Goal: Register for event/course: Sign up to attend an event or enroll in a course

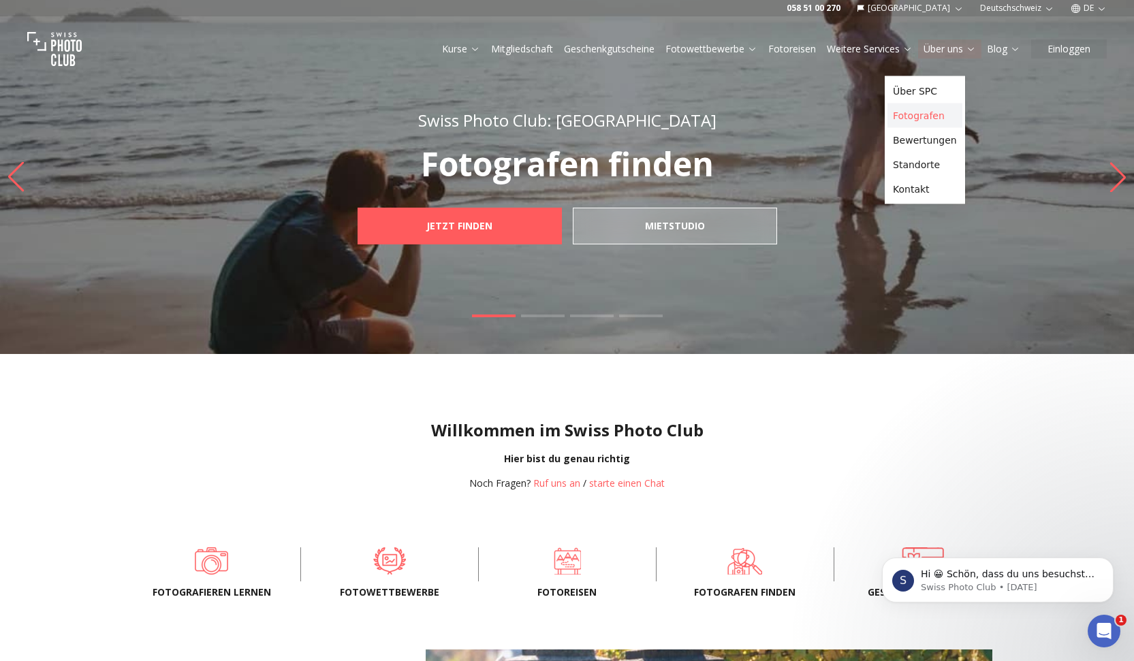
click at [922, 128] on link "Fotografen" at bounding box center [924, 115] width 75 height 25
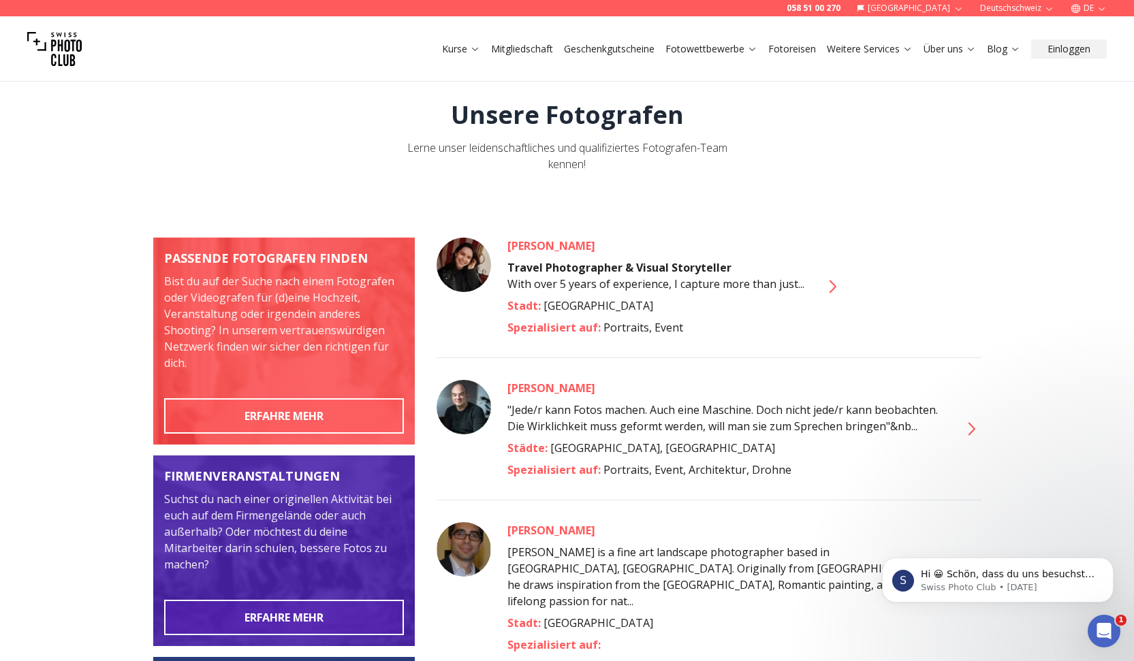
scroll to position [6, 0]
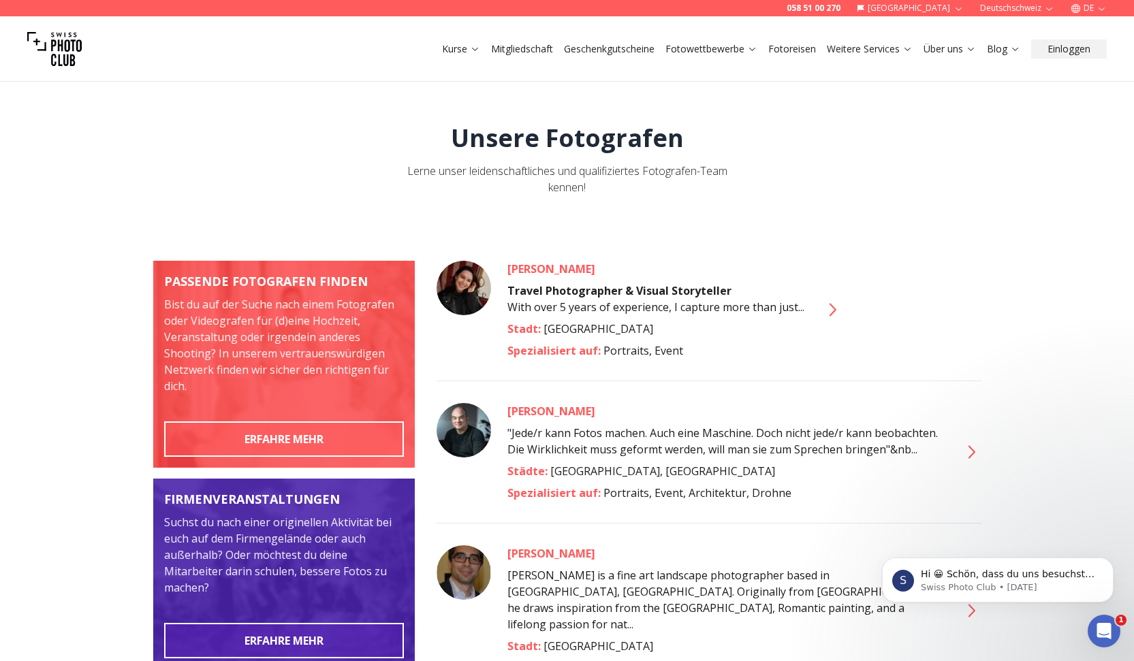
click at [842, 321] on icon at bounding box center [831, 310] width 22 height 22
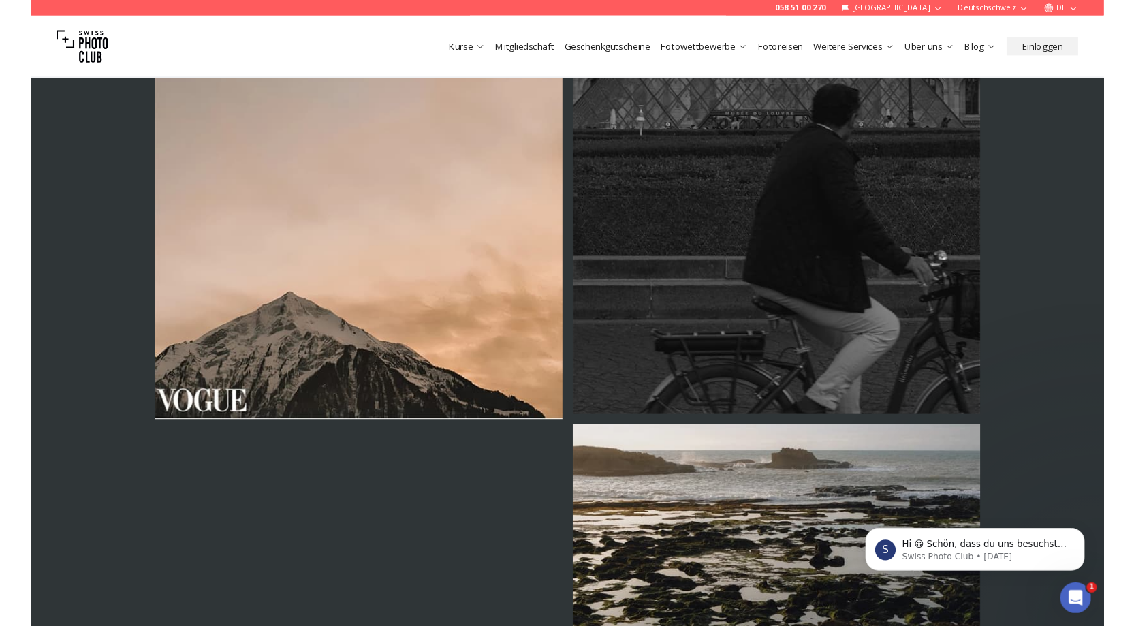
scroll to position [2750, 0]
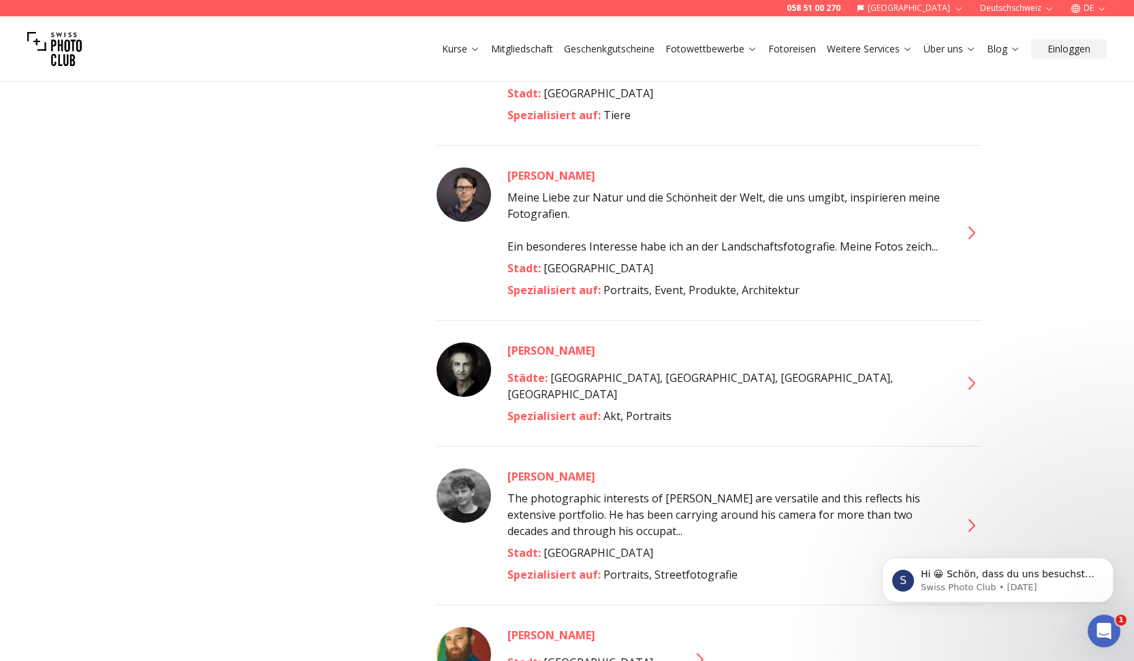
scroll to position [3947, 0]
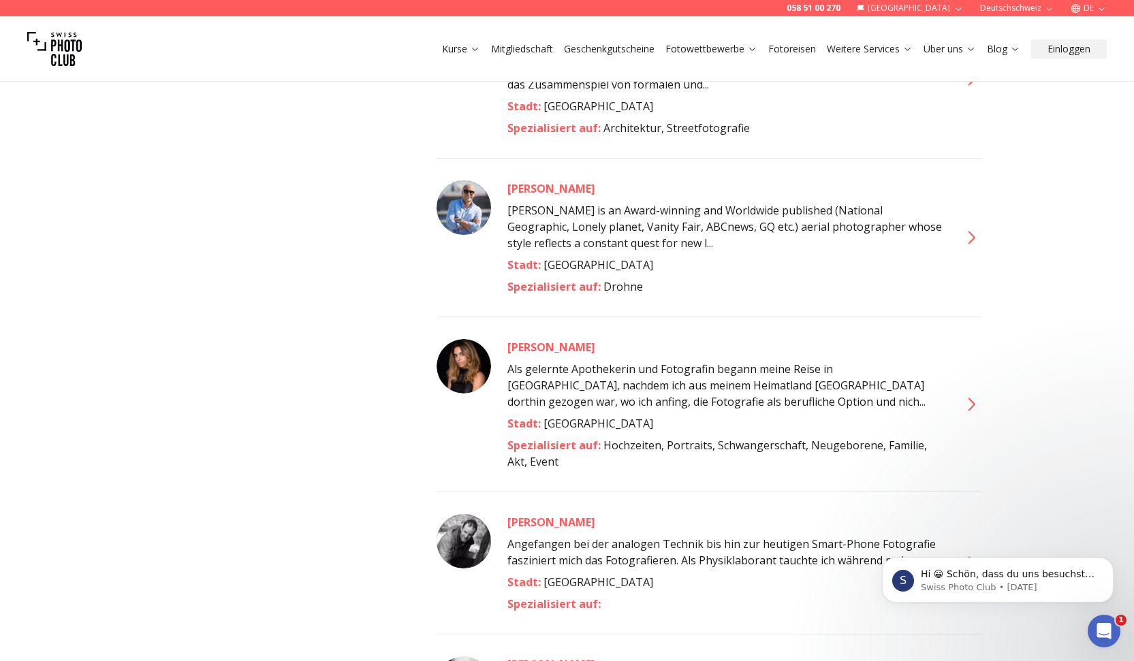
scroll to position [5663, 0]
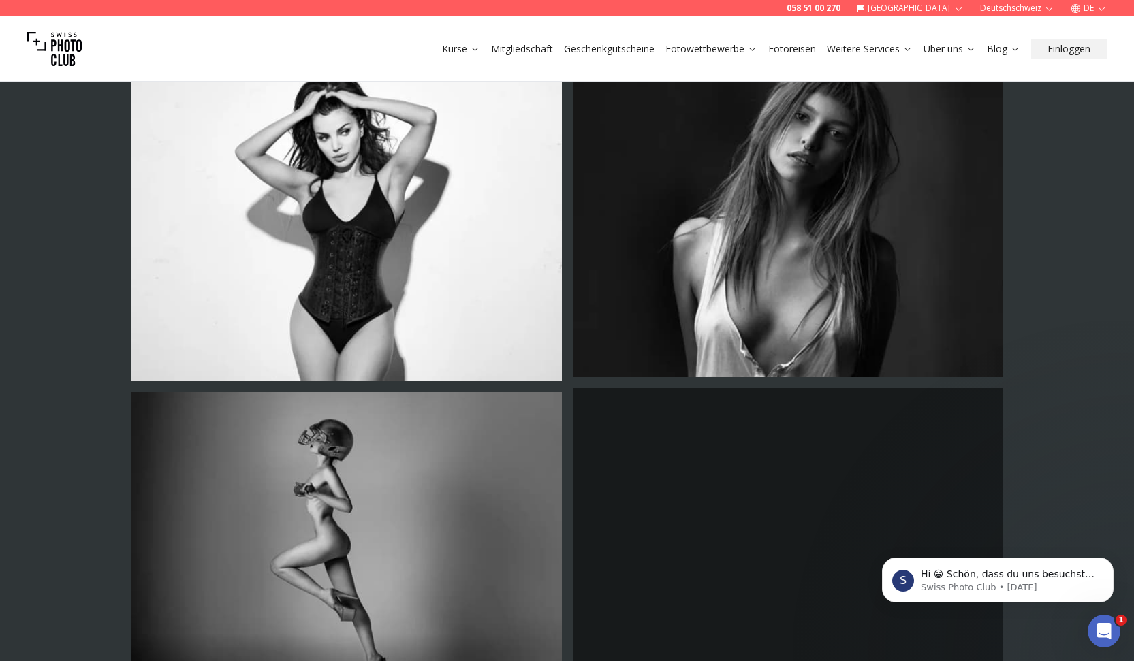
scroll to position [1747, 0]
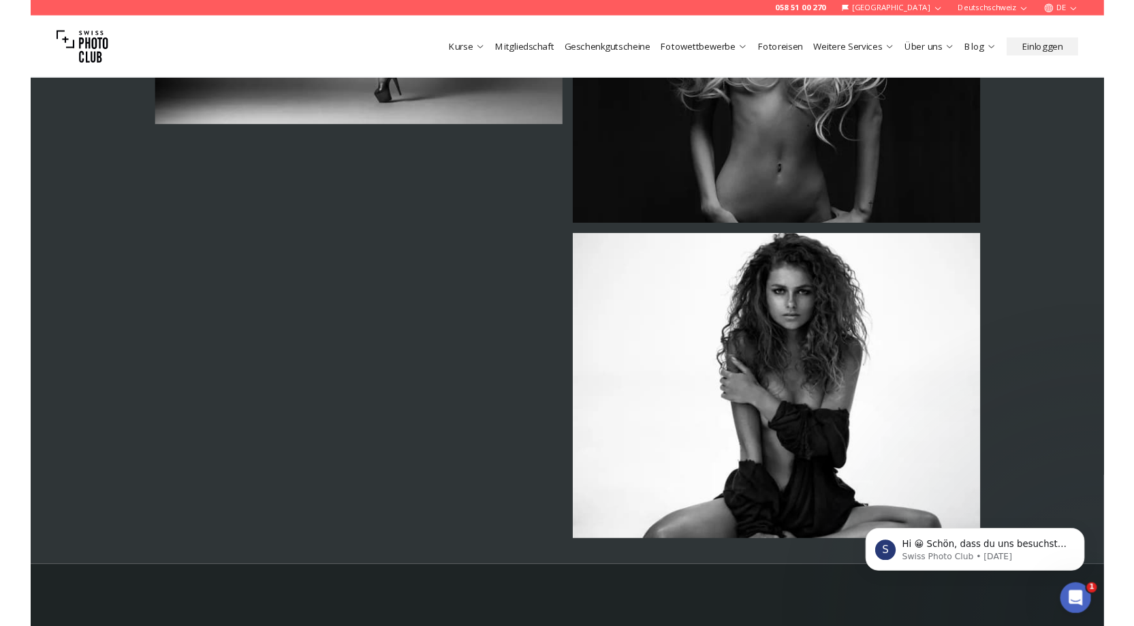
scroll to position [2339, 0]
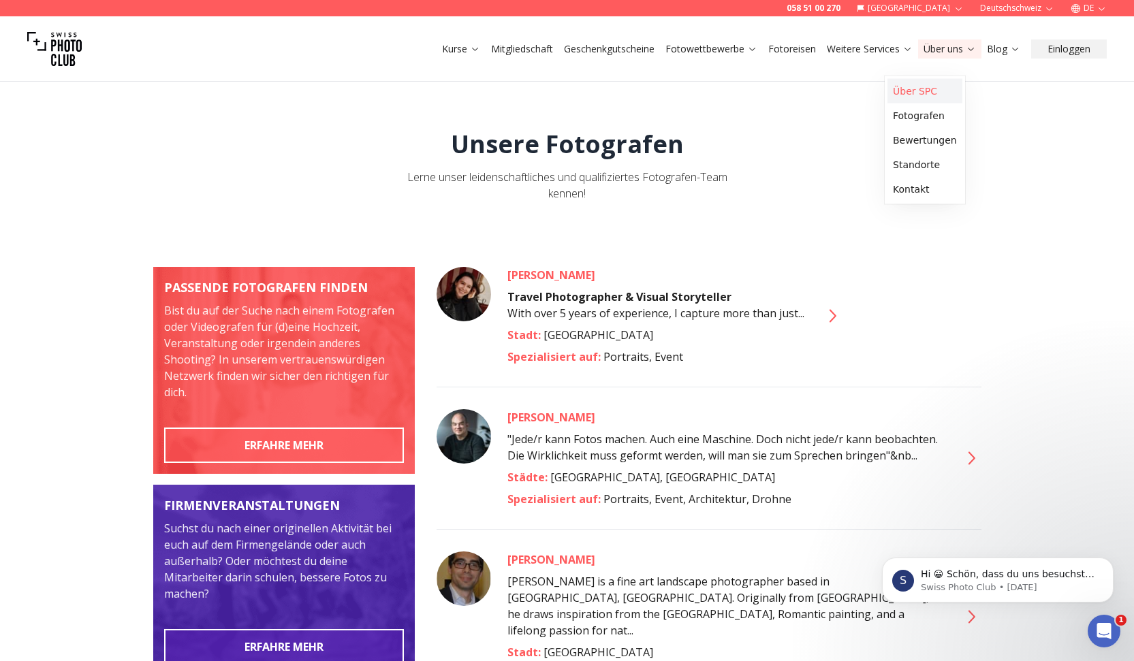
click at [948, 97] on link "Über SPC" at bounding box center [924, 91] width 75 height 25
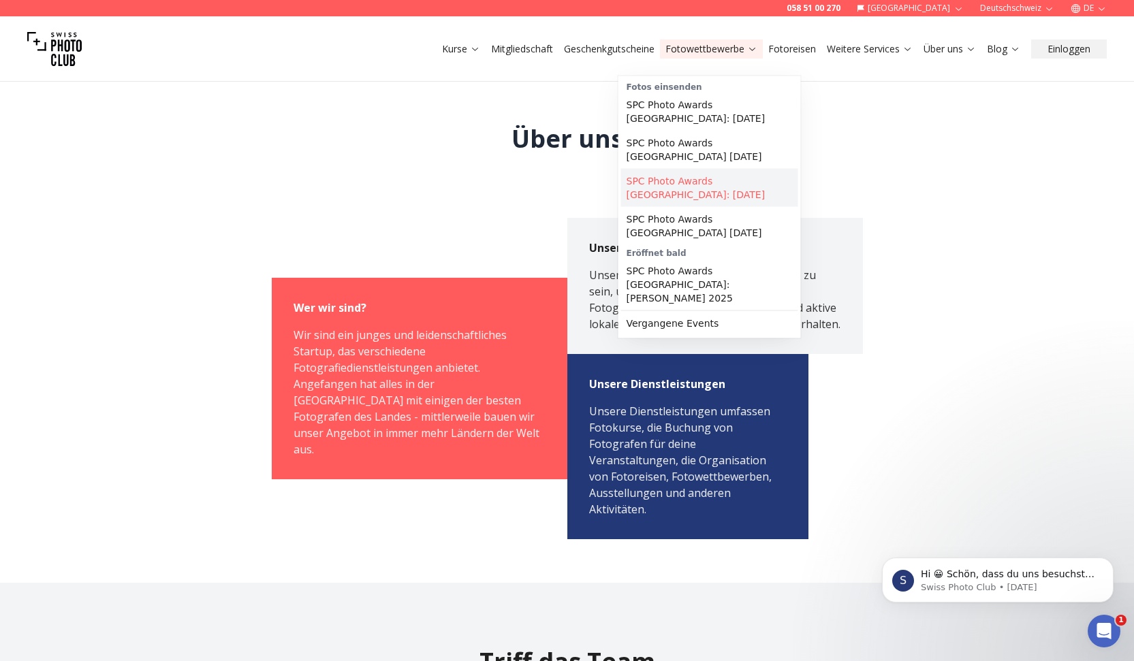
scroll to position [8, 0]
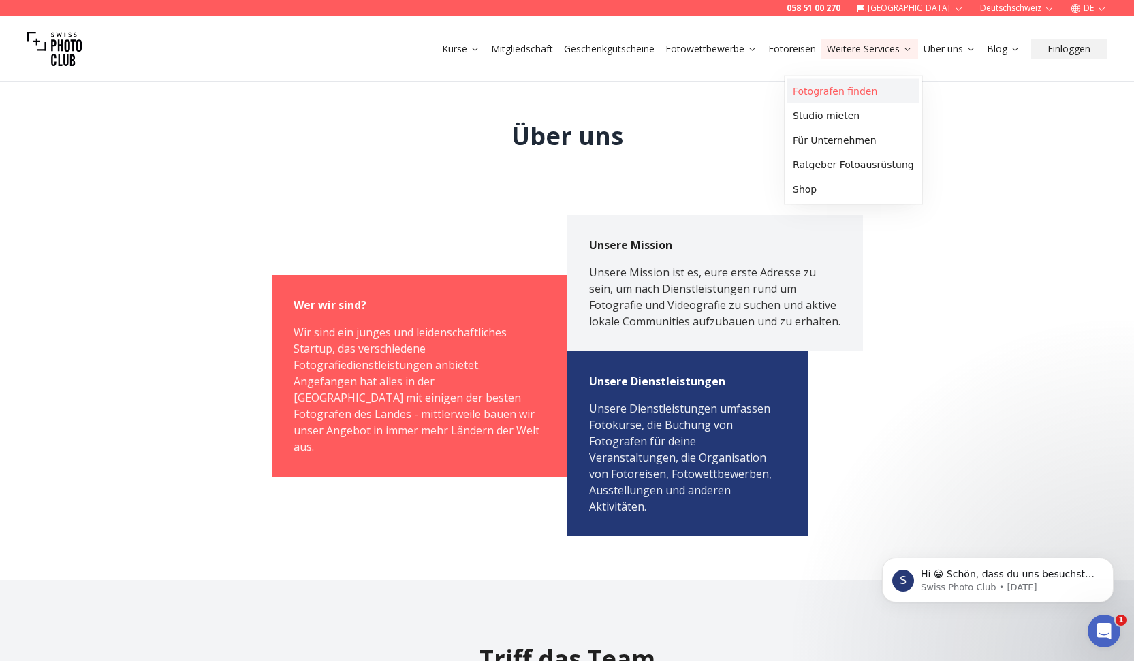
click at [867, 100] on link "Fotografen finden" at bounding box center [853, 91] width 132 height 25
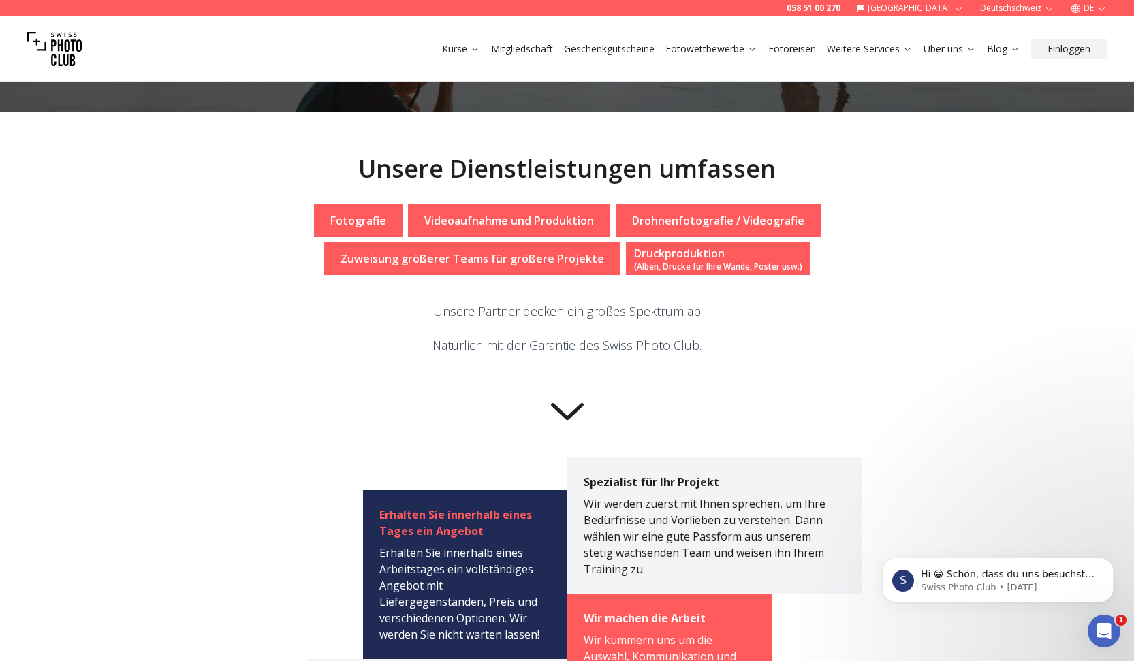
scroll to position [242, 0]
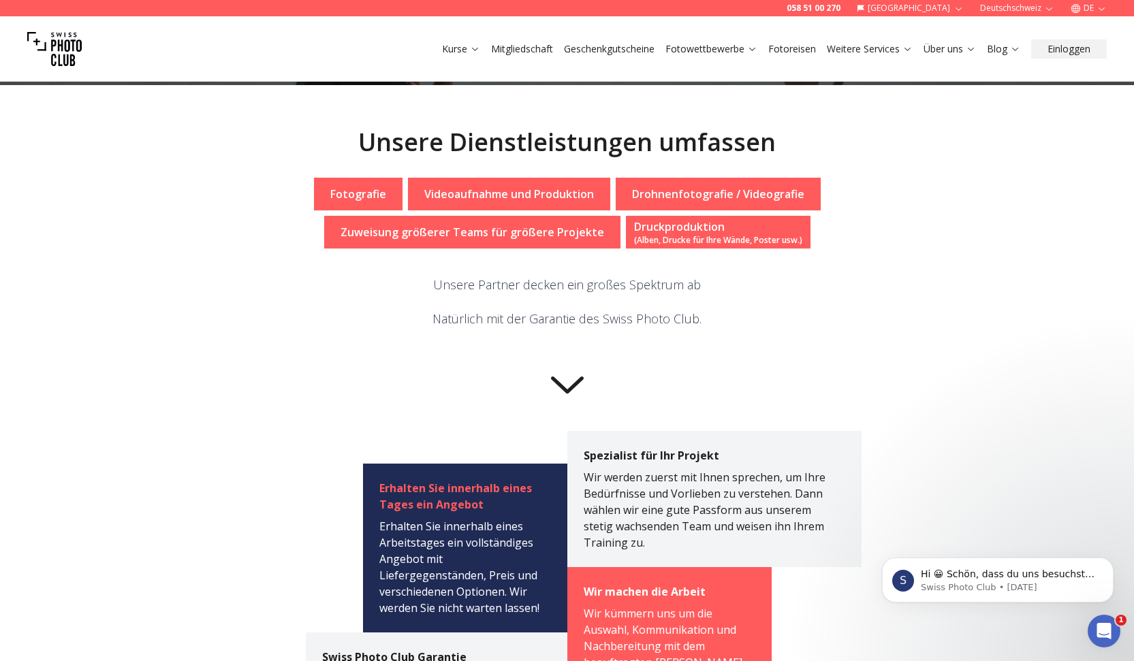
click at [386, 202] on p "Fotografie" at bounding box center [358, 194] width 56 height 16
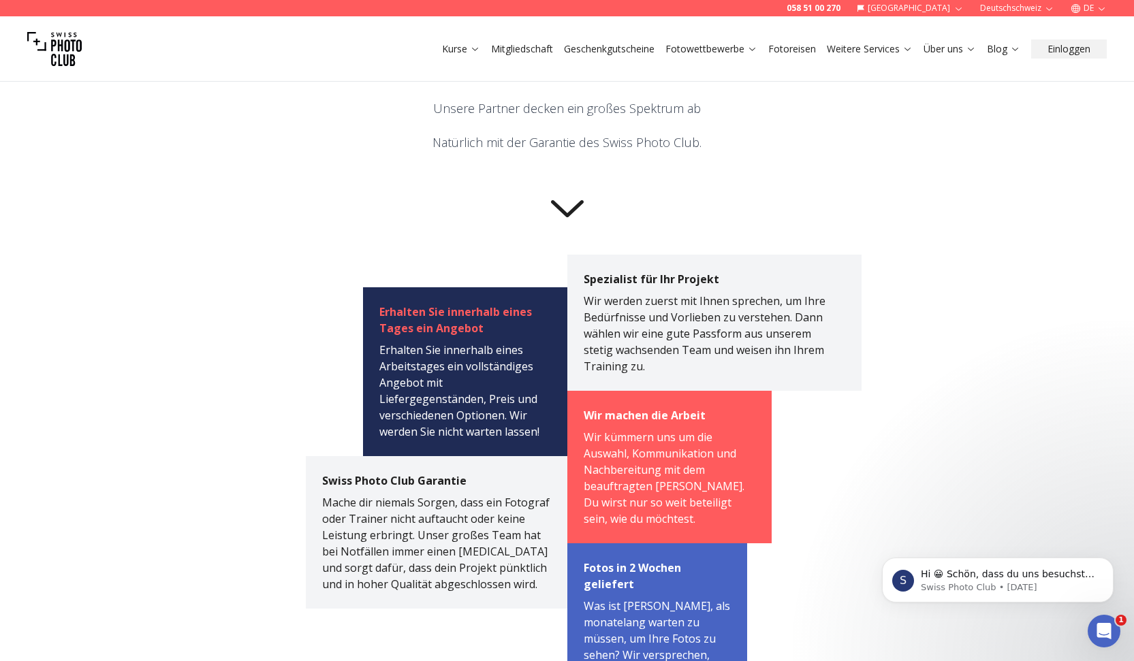
scroll to position [528, 0]
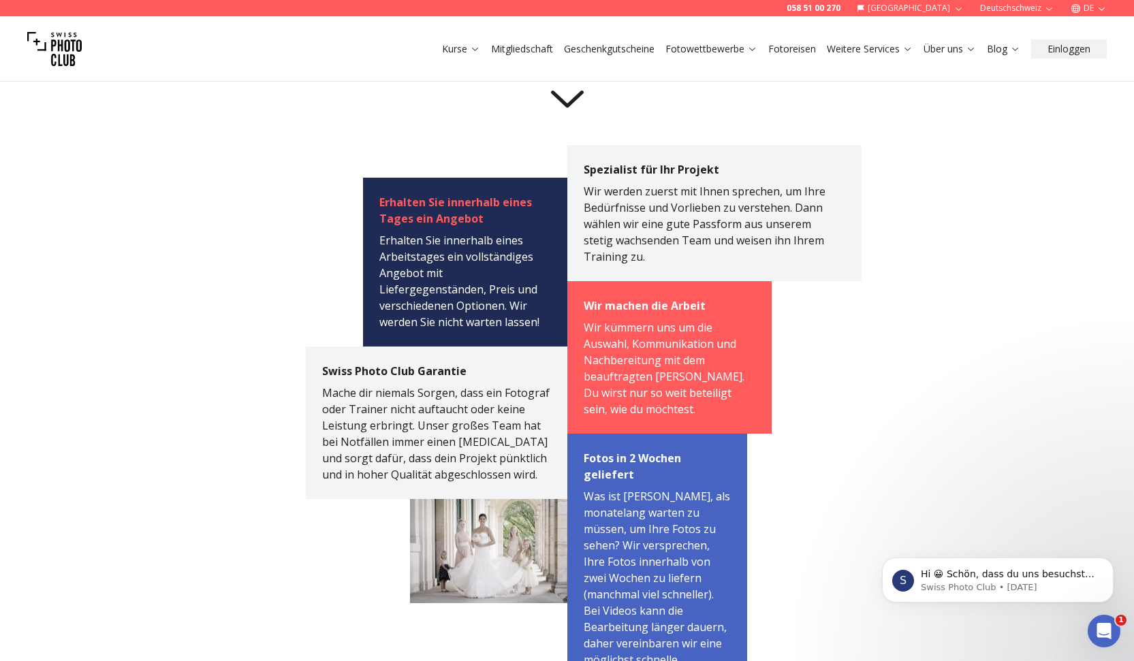
click at [575, 123] on icon at bounding box center [567, 96] width 54 height 54
click at [562, 108] on icon at bounding box center [567, 99] width 33 height 17
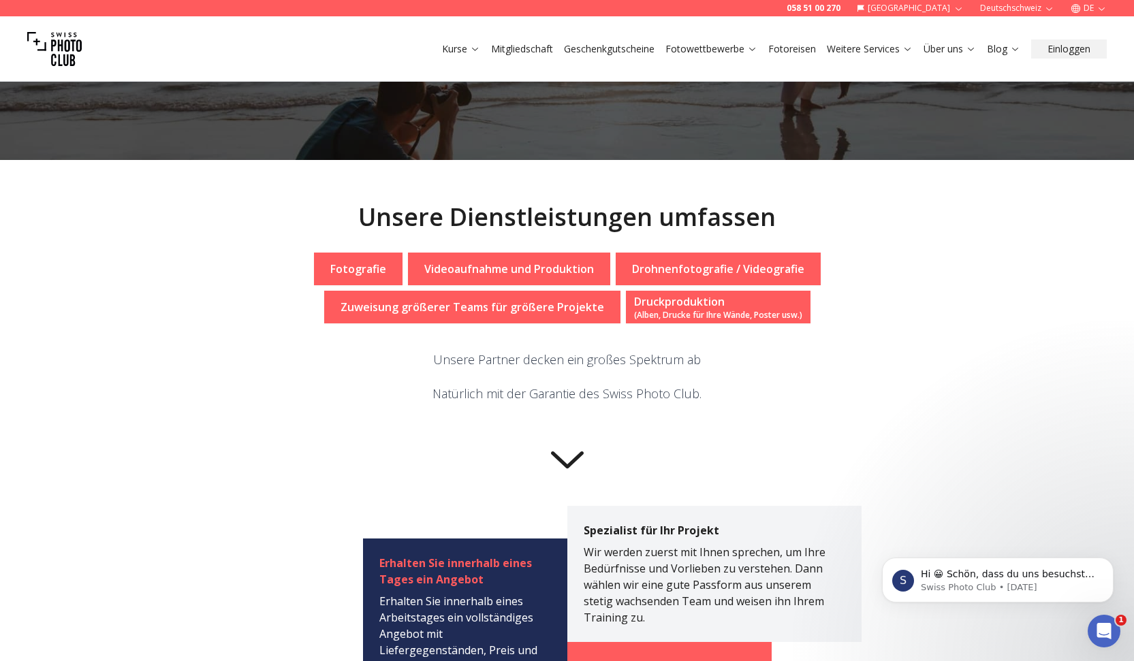
scroll to position [0, 0]
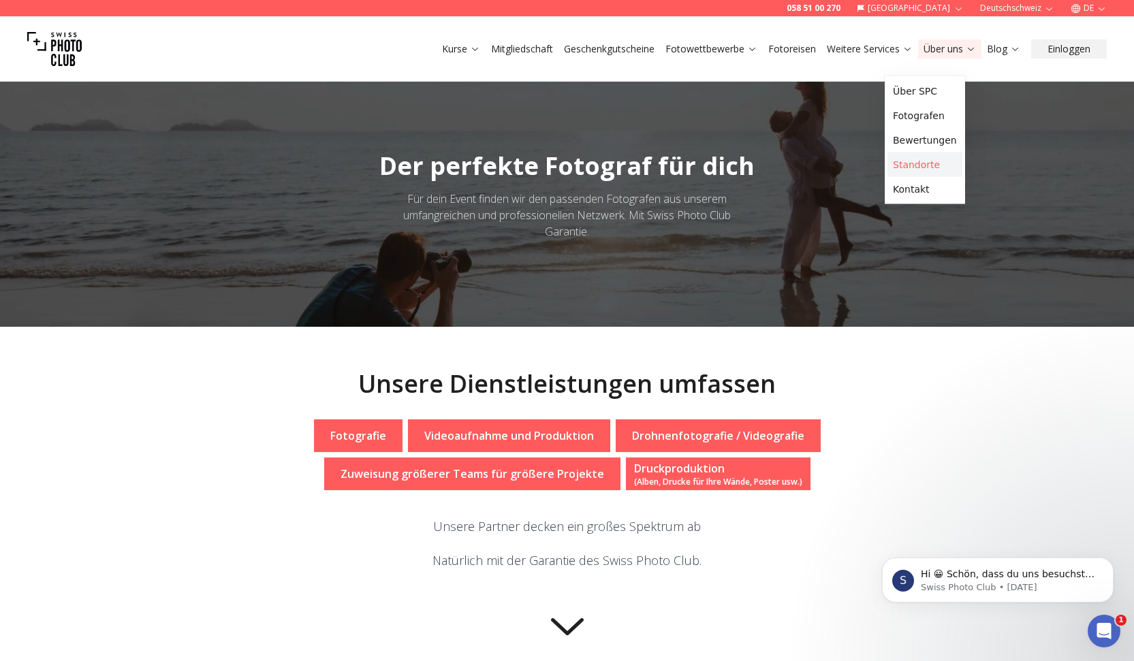
click at [940, 177] on link "Standorte" at bounding box center [924, 165] width 75 height 25
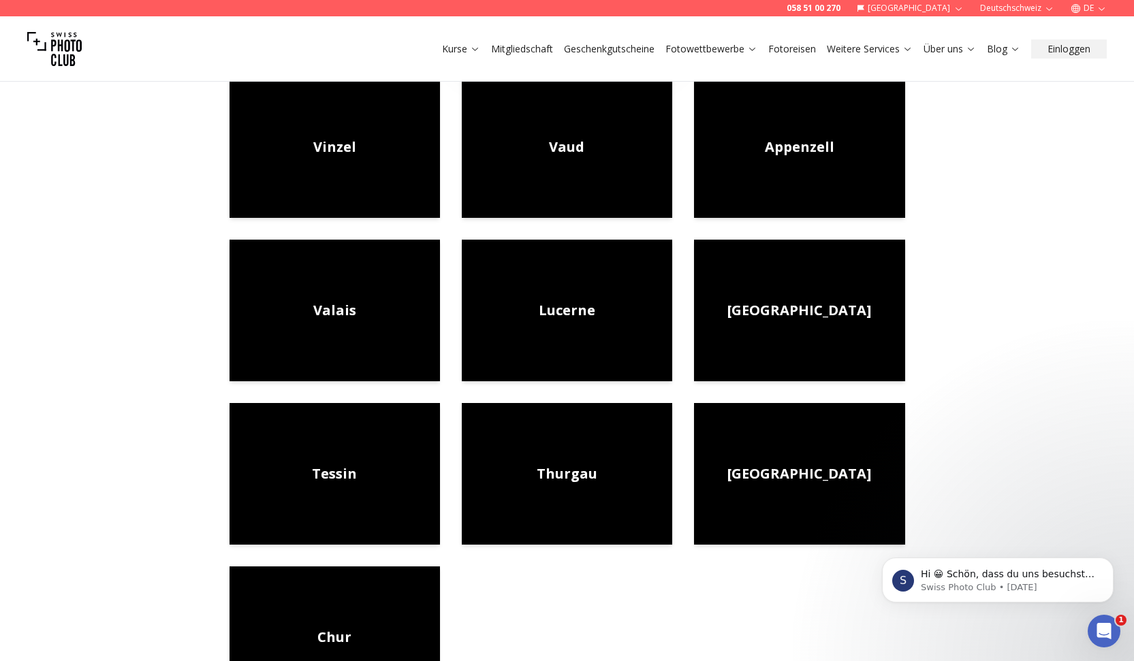
scroll to position [455, 0]
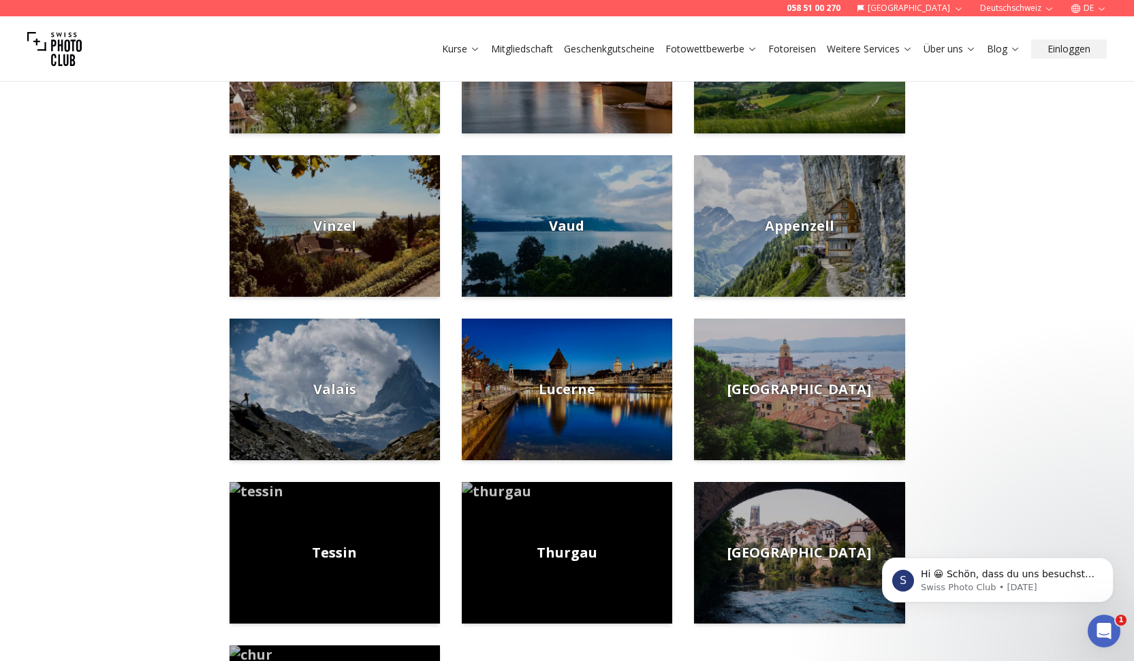
click at [768, 56] on link "Fotoreisen" at bounding box center [792, 49] width 48 height 14
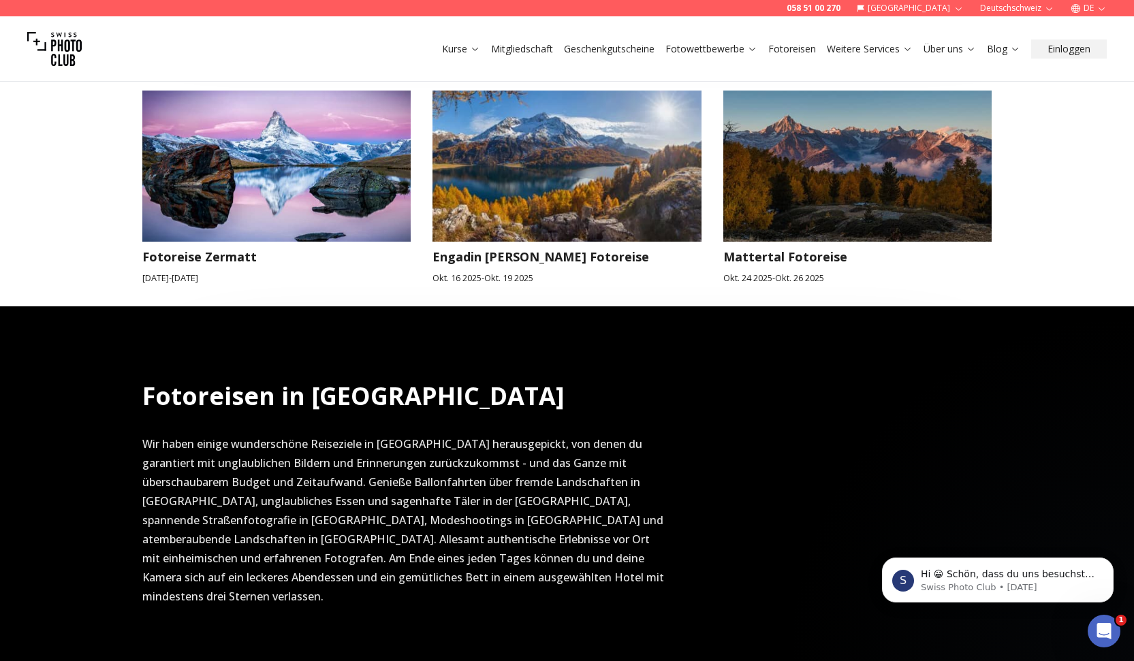
scroll to position [650, 0]
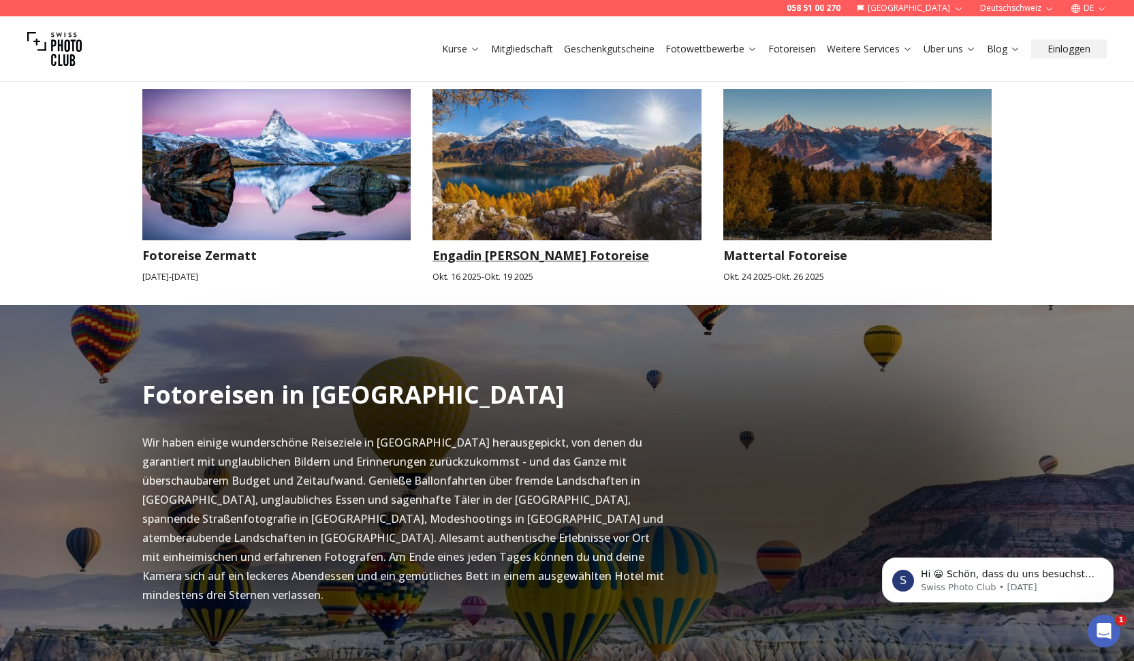
click at [603, 240] on img at bounding box center [566, 164] width 269 height 151
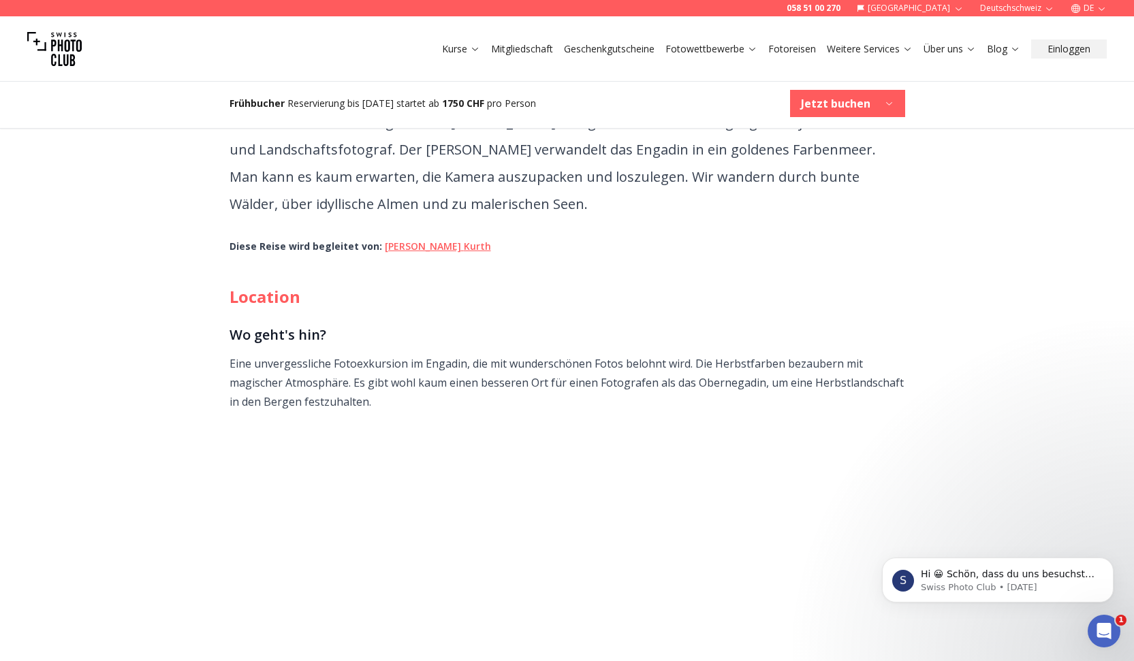
scroll to position [394, 0]
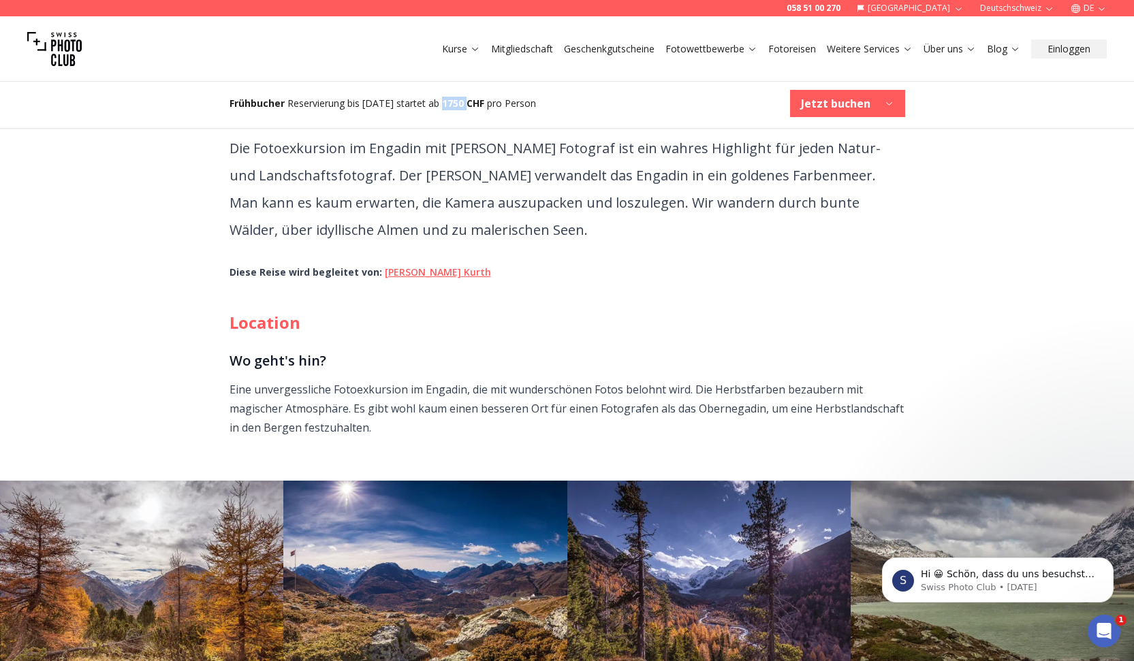
drag, startPoint x: 503, startPoint y: 116, endPoint x: 532, endPoint y: 115, distance: 29.3
click at [484, 110] on b "1750 CHF" at bounding box center [463, 103] width 42 height 13
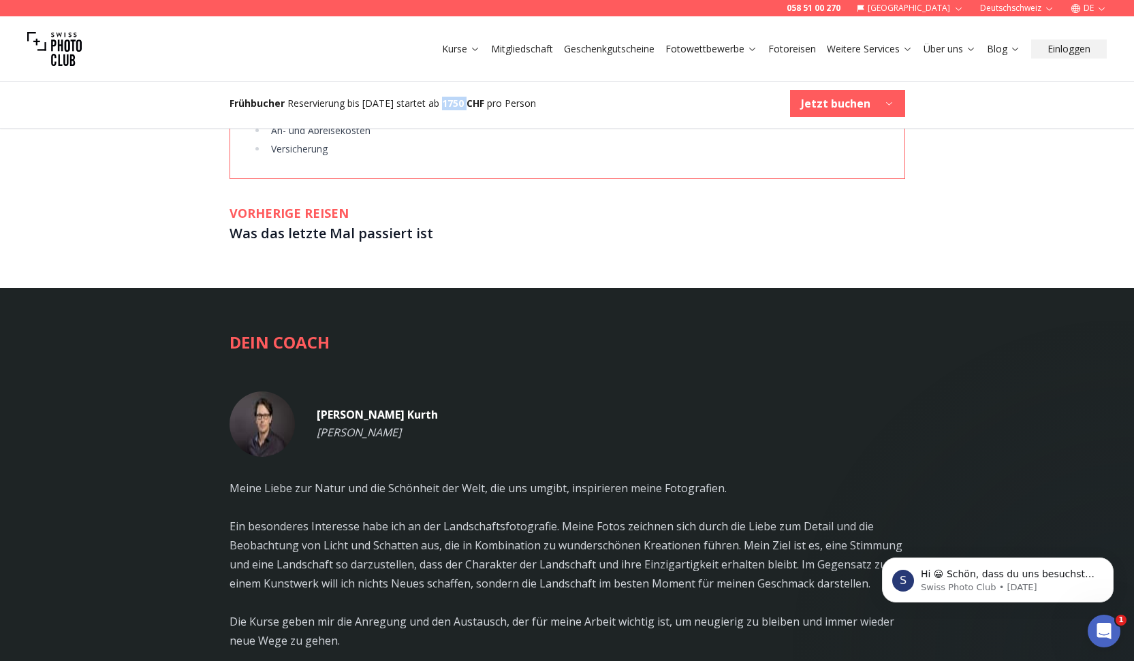
scroll to position [2141, 0]
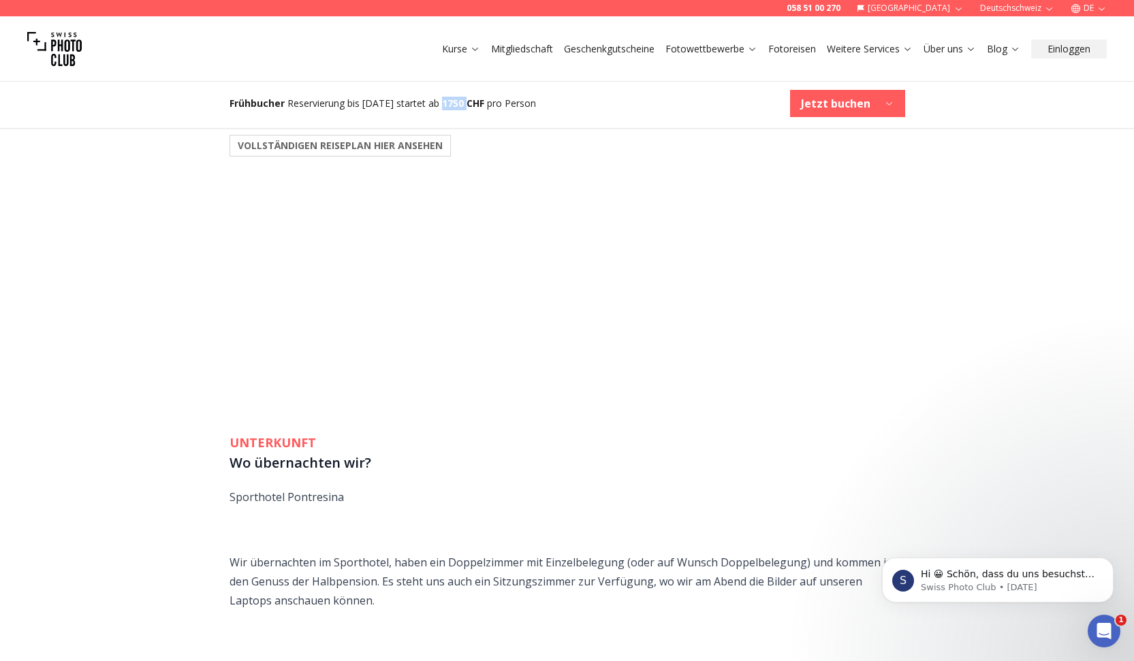
scroll to position [1296, 0]
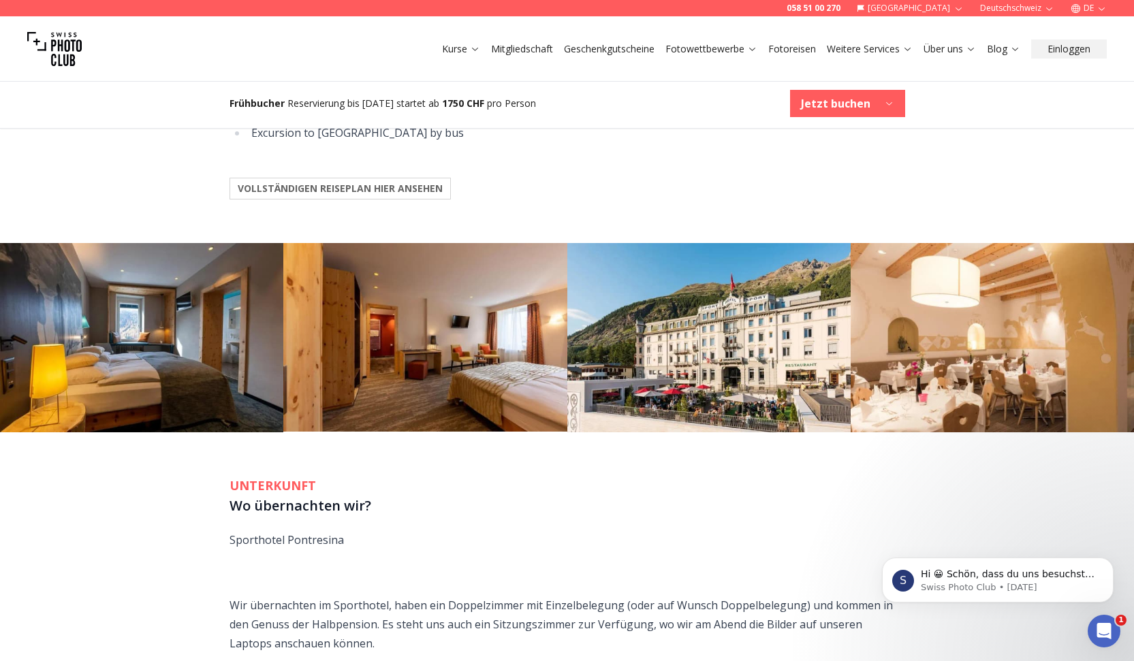
drag, startPoint x: 529, startPoint y: 293, endPoint x: 605, endPoint y: 298, distance: 76.4
click at [606, 118] on li "Excursion to the [GEOGRAPHIC_DATA] by carriage, hike approx. 2.5 hrs." at bounding box center [576, 108] width 658 height 19
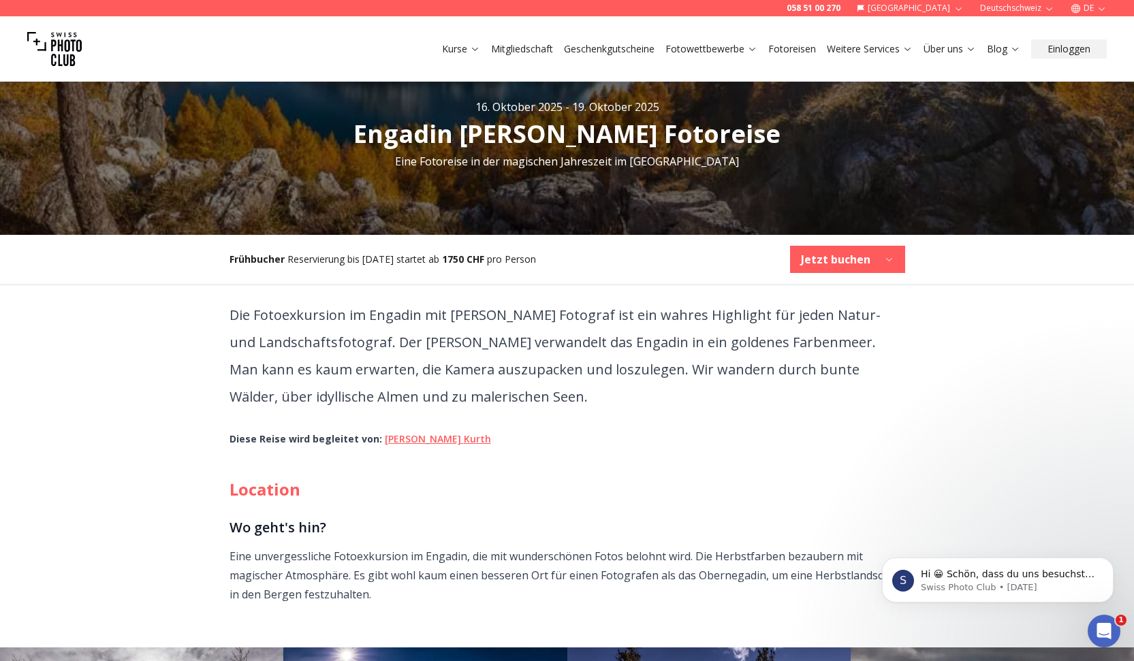
scroll to position [0, 0]
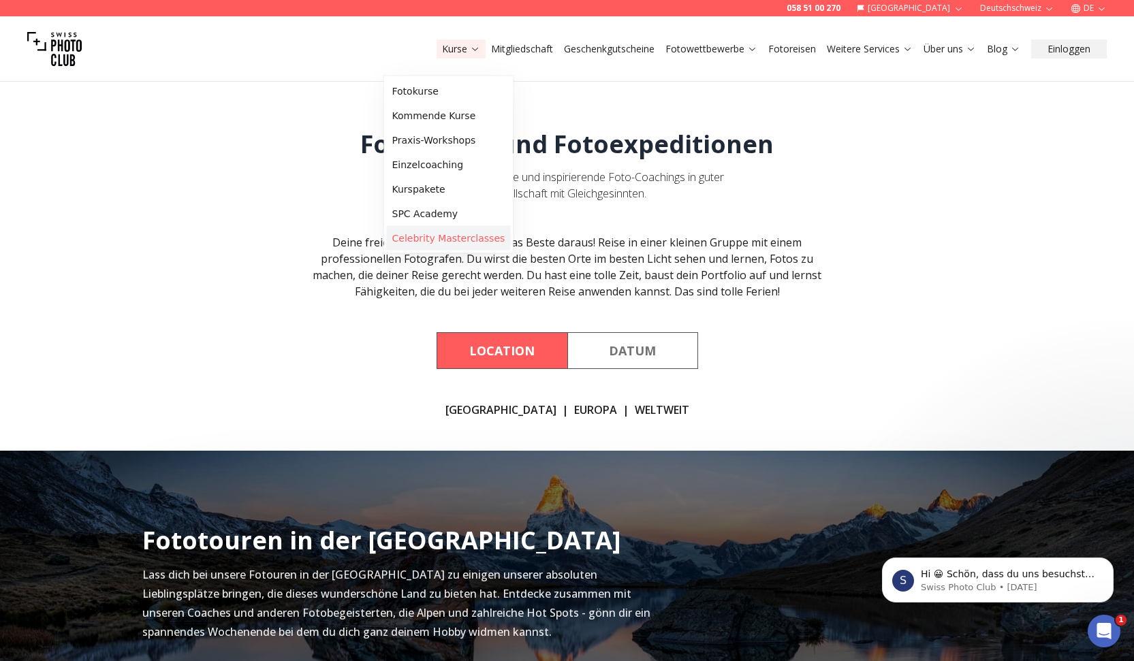
click at [426, 251] on link "Celebrity Masterclasses" at bounding box center [449, 238] width 124 height 25
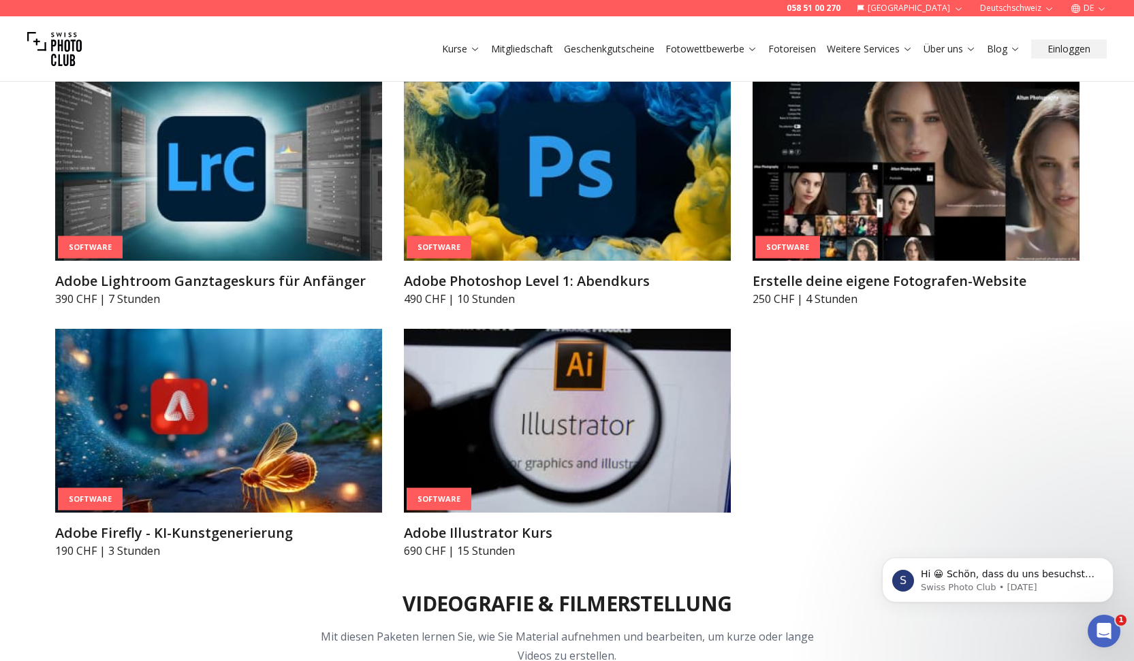
scroll to position [4700, 0]
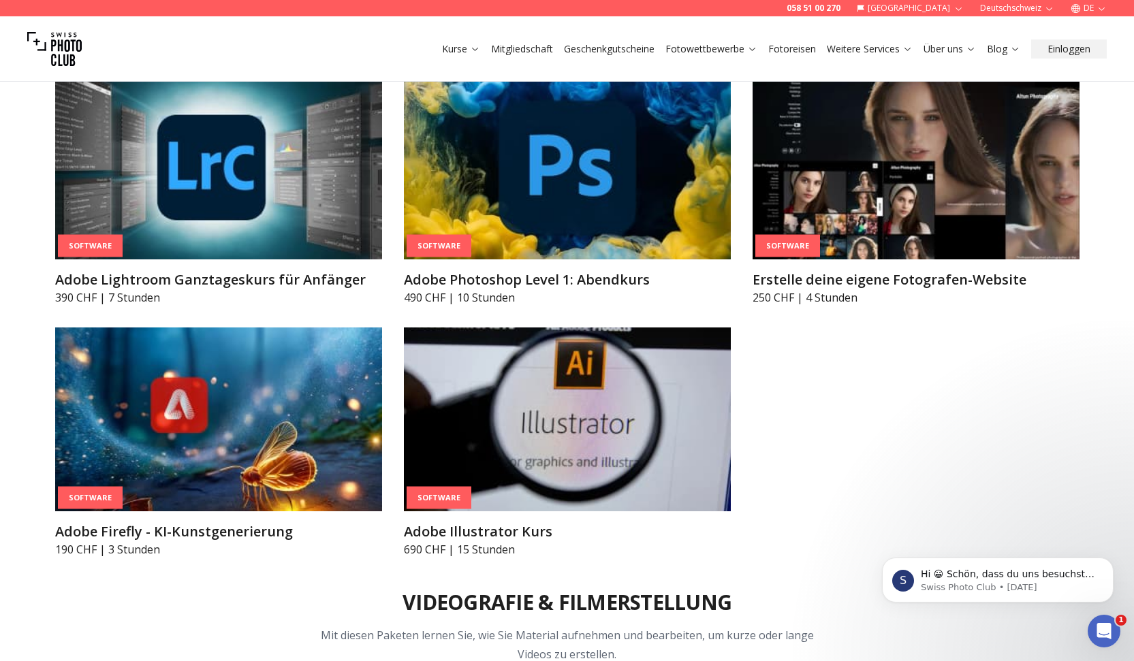
drag, startPoint x: 54, startPoint y: 468, endPoint x: 88, endPoint y: 477, distance: 34.5
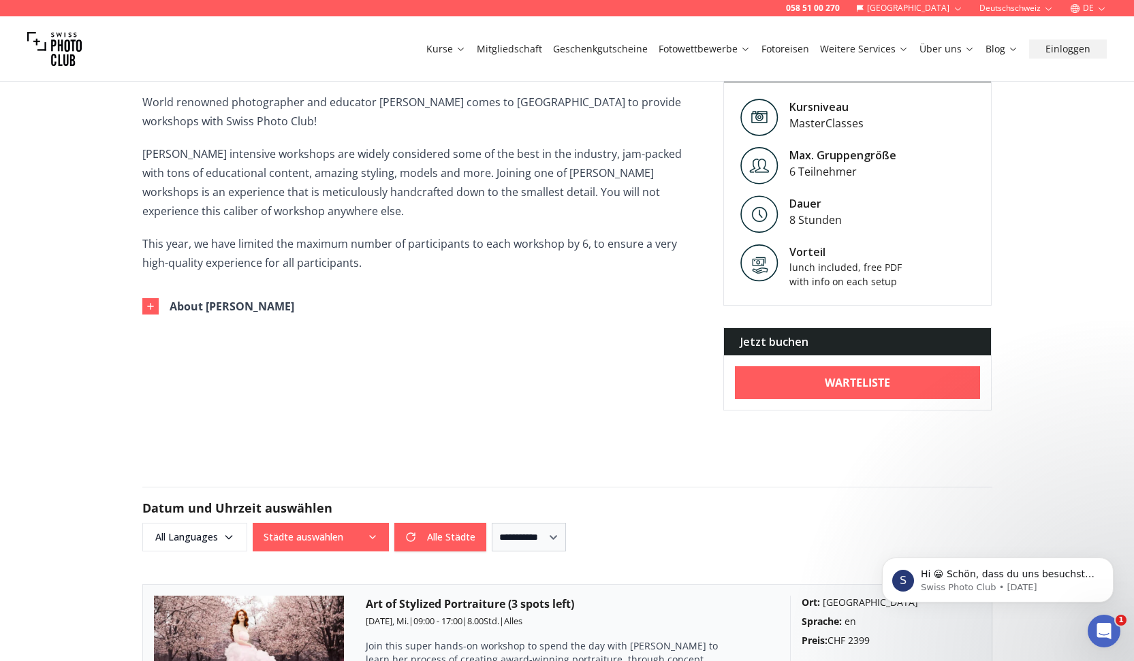
scroll to position [370, 0]
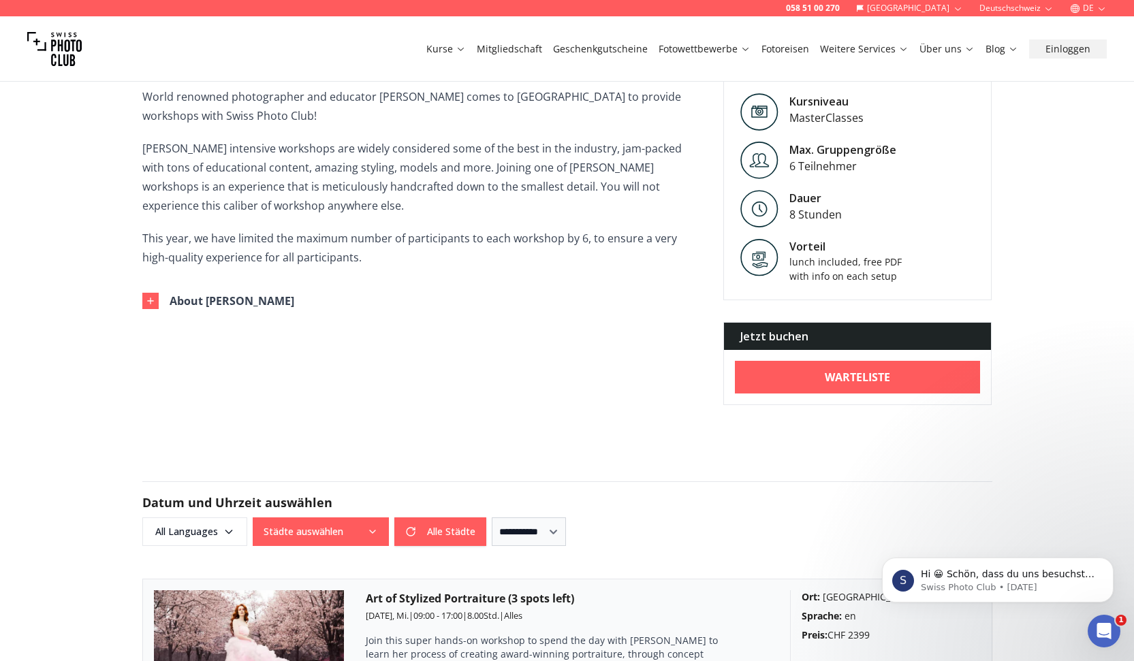
click at [829, 350] on div "Jetzt buchen" at bounding box center [858, 336] width 268 height 27
click at [793, 350] on div "Jetzt buchen" at bounding box center [858, 336] width 268 height 27
